Goal: Information Seeking & Learning: Learn about a topic

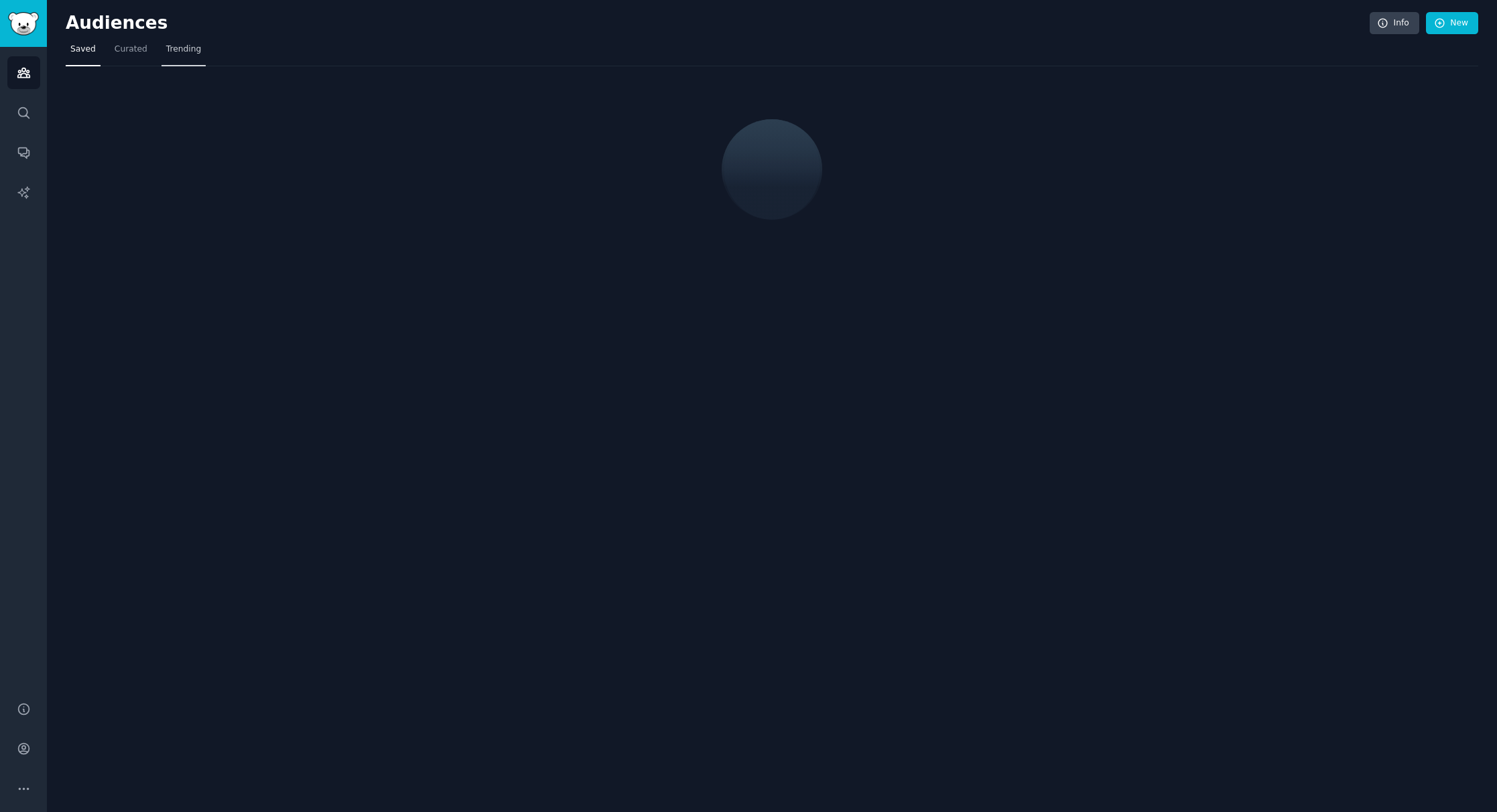
click at [179, 48] on span "Trending" at bounding box center [184, 50] width 35 height 12
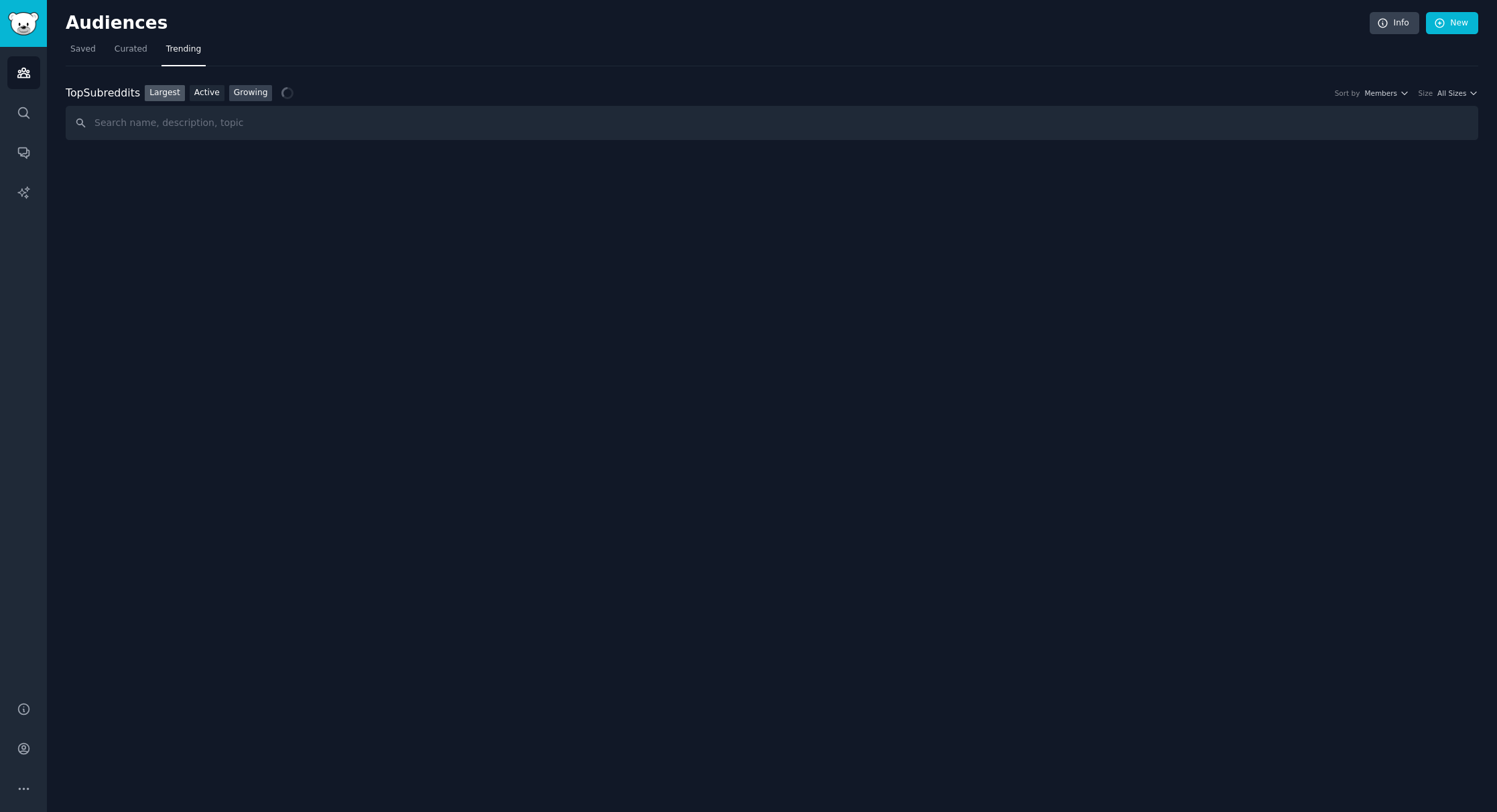
click at [248, 91] on link "Growing" at bounding box center [251, 93] width 44 height 17
click at [1393, 94] on span "Yearly" at bounding box center [1387, 93] width 21 height 9
click at [1342, 166] on div "Weekly" at bounding box center [1342, 166] width 125 height 24
click at [1449, 102] on div "Top Subreddits Top Subreddits Largest Active Growing Sort by Member Growth Time…" at bounding box center [772, 112] width 1413 height 55
click at [1453, 97] on span "All Sizes" at bounding box center [1452, 93] width 29 height 9
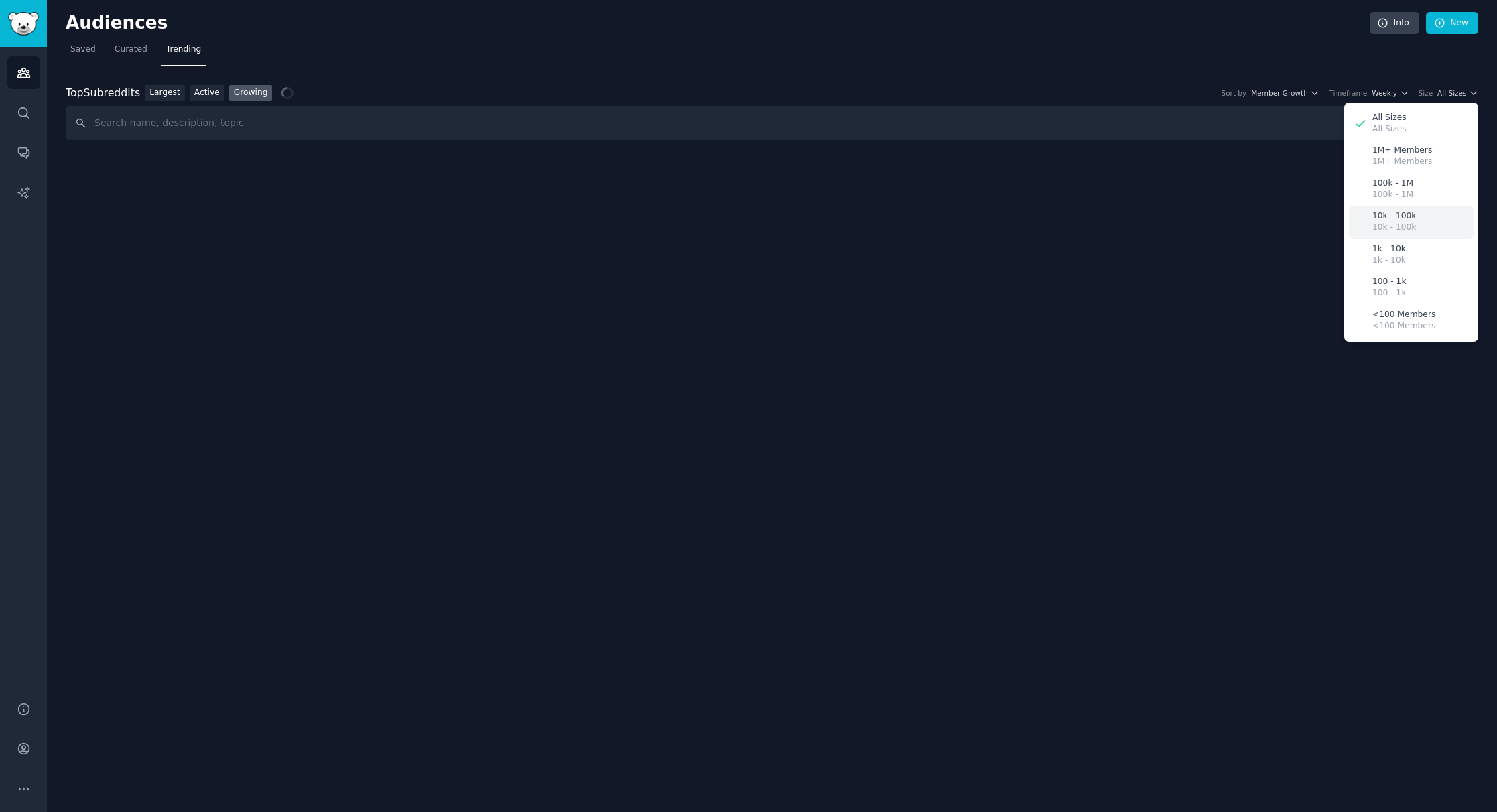
click at [1409, 218] on p "10k - 100k" at bounding box center [1394, 216] width 44 height 12
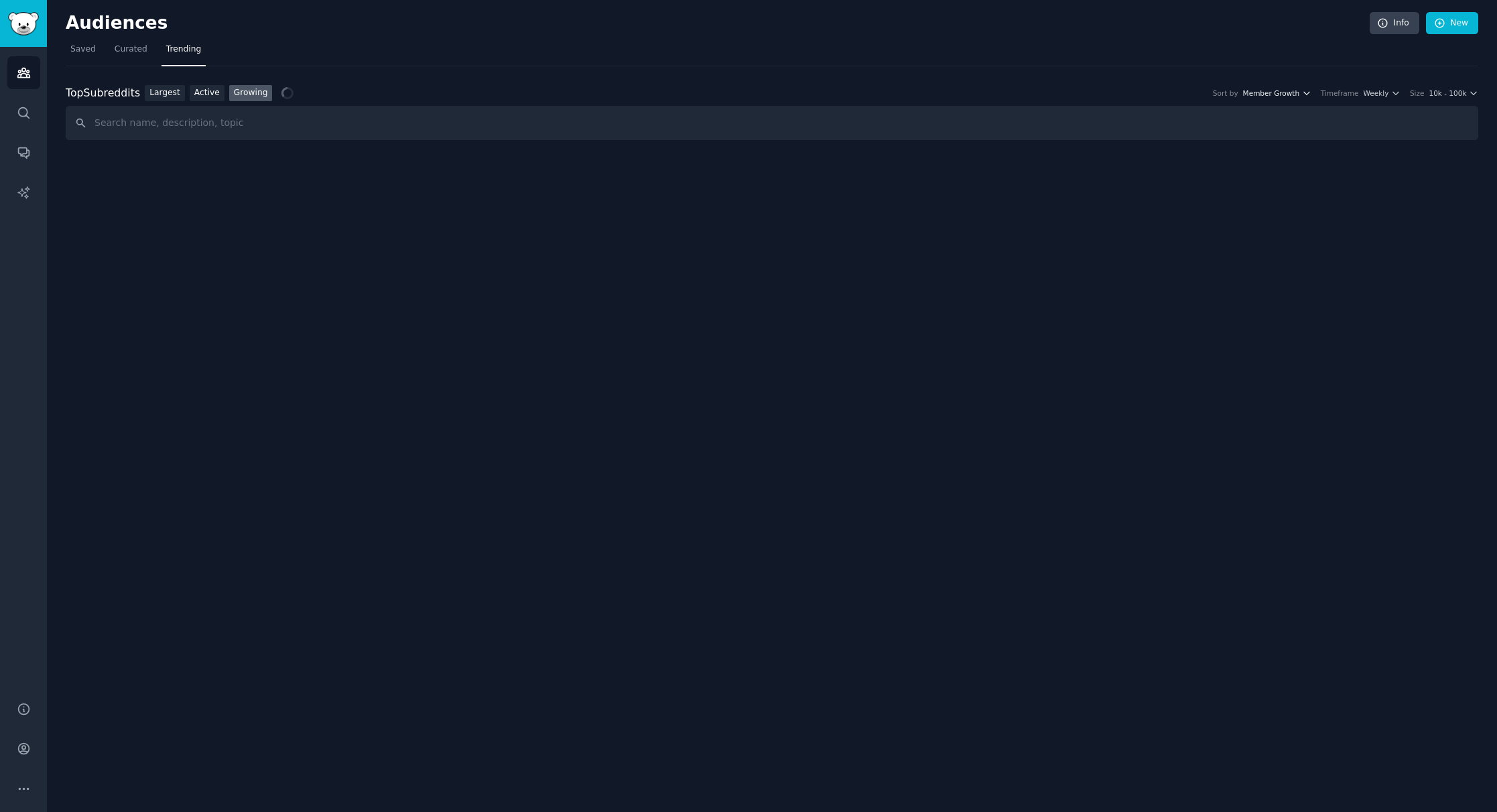
click at [1287, 91] on span "Member Growth" at bounding box center [1272, 93] width 57 height 9
click at [1275, 73] on div "Top Subreddits Top Subreddits Largest Active Growing Sort by Member Growth Memb…" at bounding box center [772, 103] width 1413 height 74
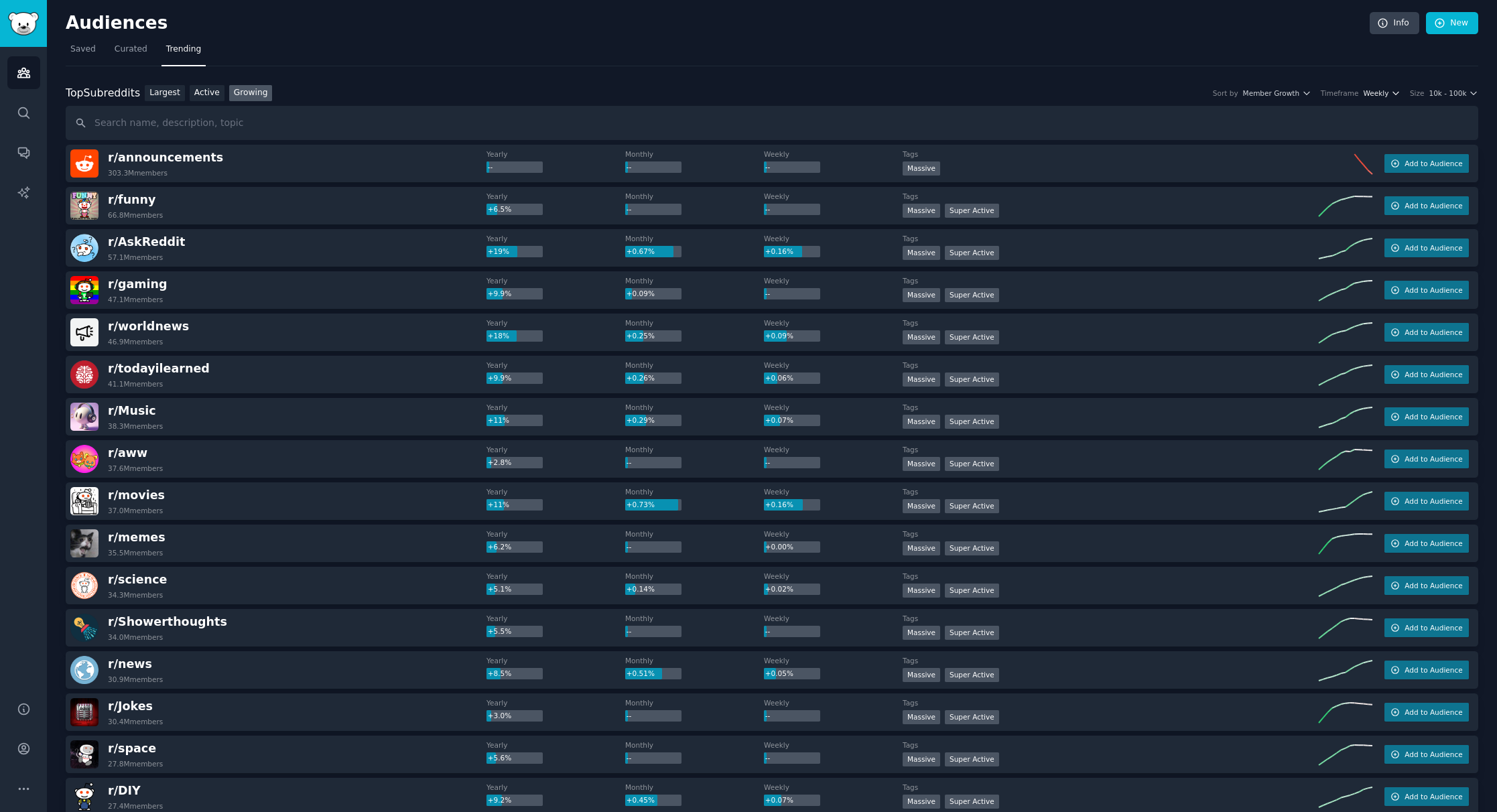
click at [1376, 97] on span "Weekly" at bounding box center [1376, 93] width 25 height 9
click at [1338, 143] on div "Monthly" at bounding box center [1334, 143] width 125 height 24
click at [1381, 99] on div "Top Subreddits Top Subreddits Largest Active Growing Sort by Member Growth Time…" at bounding box center [772, 93] width 1413 height 17
click at [1380, 93] on span "Monthly" at bounding box center [1375, 93] width 28 height 9
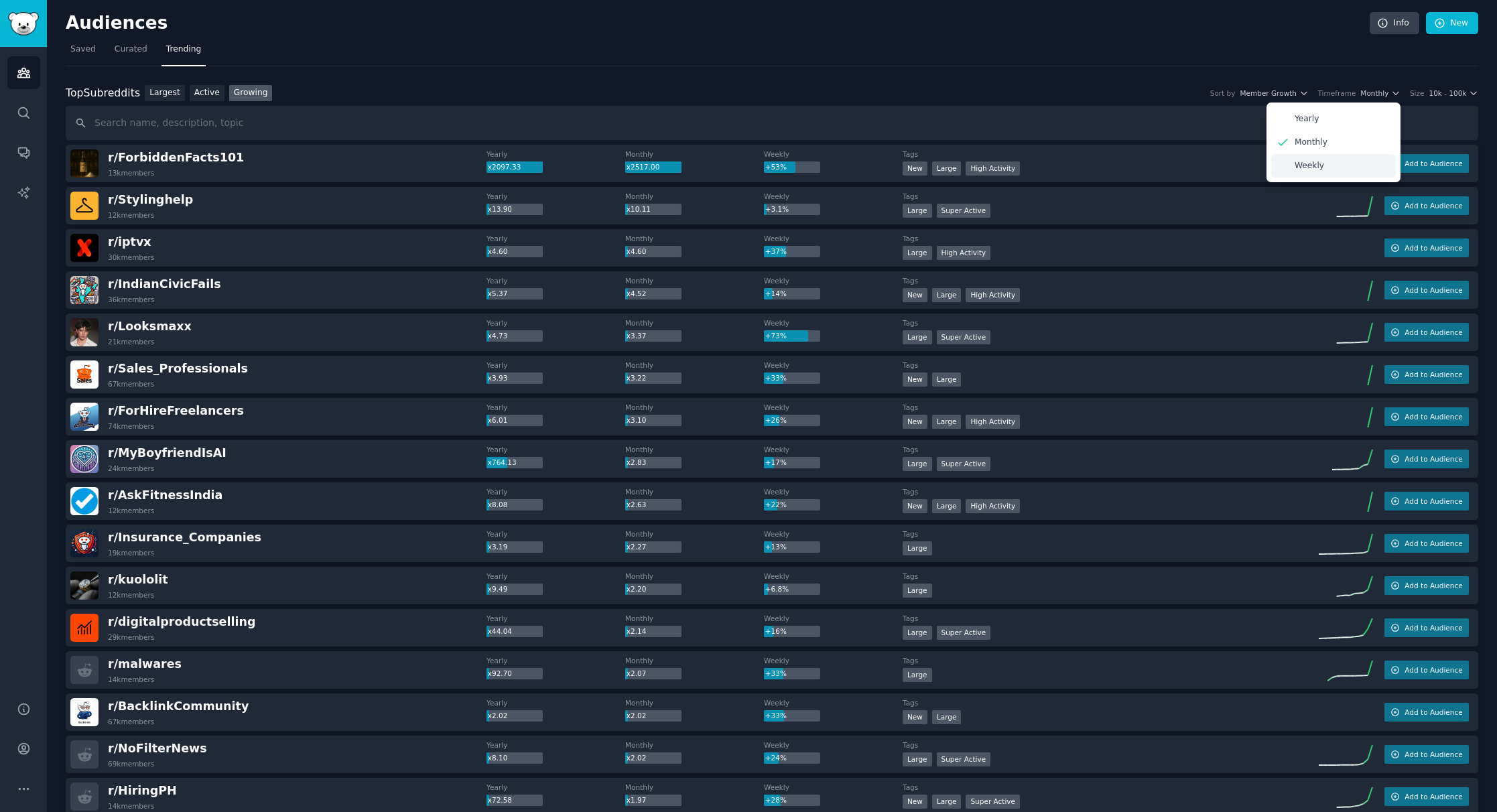
click at [1316, 167] on p "Weekly" at bounding box center [1309, 166] width 30 height 12
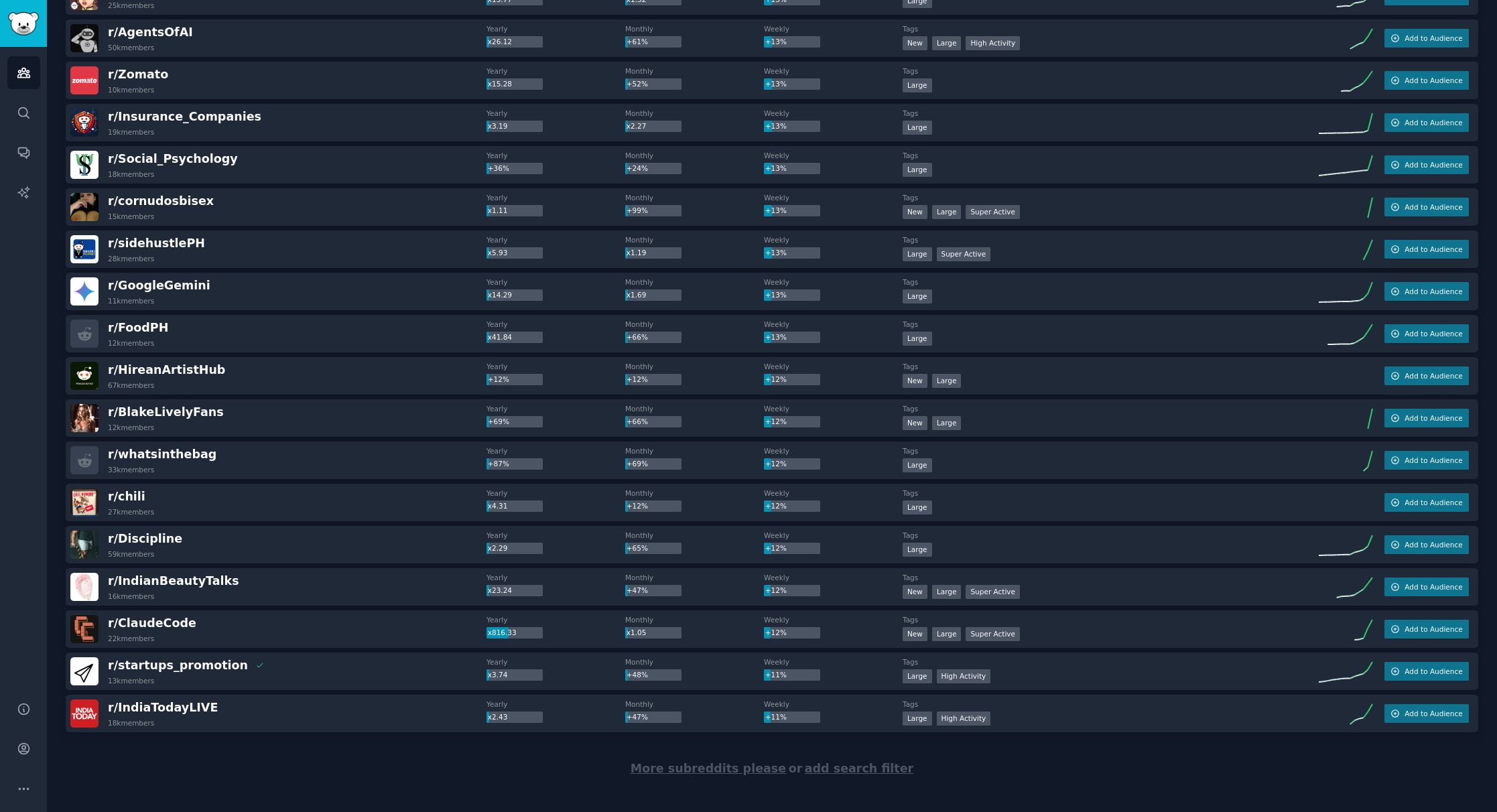
scroll to position [1522, 0]
